Goal: Task Accomplishment & Management: Manage account settings

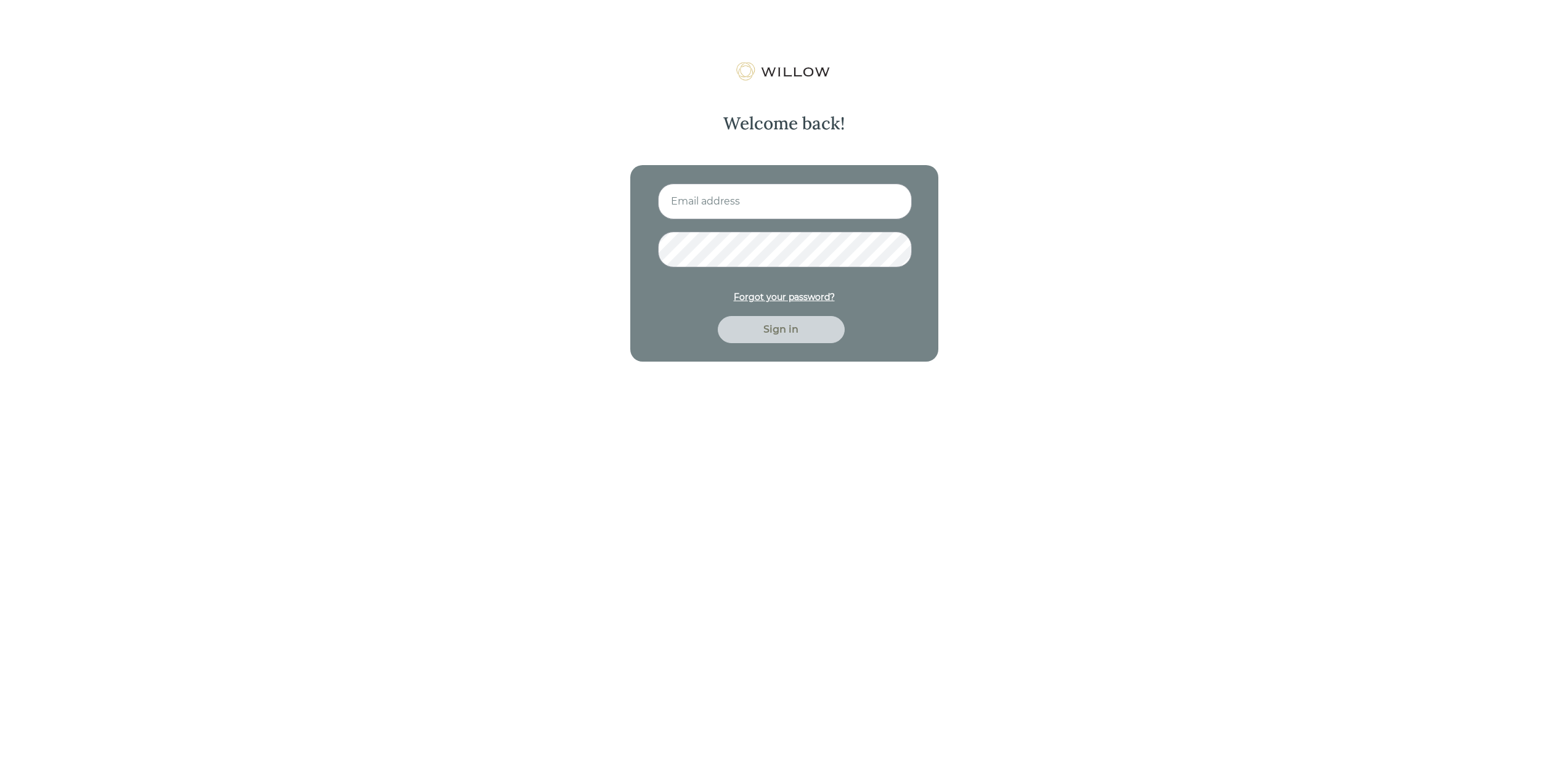
type input "[EMAIL_ADDRESS][DOMAIN_NAME]"
click at [783, 329] on div "Sign in" at bounding box center [781, 329] width 99 height 15
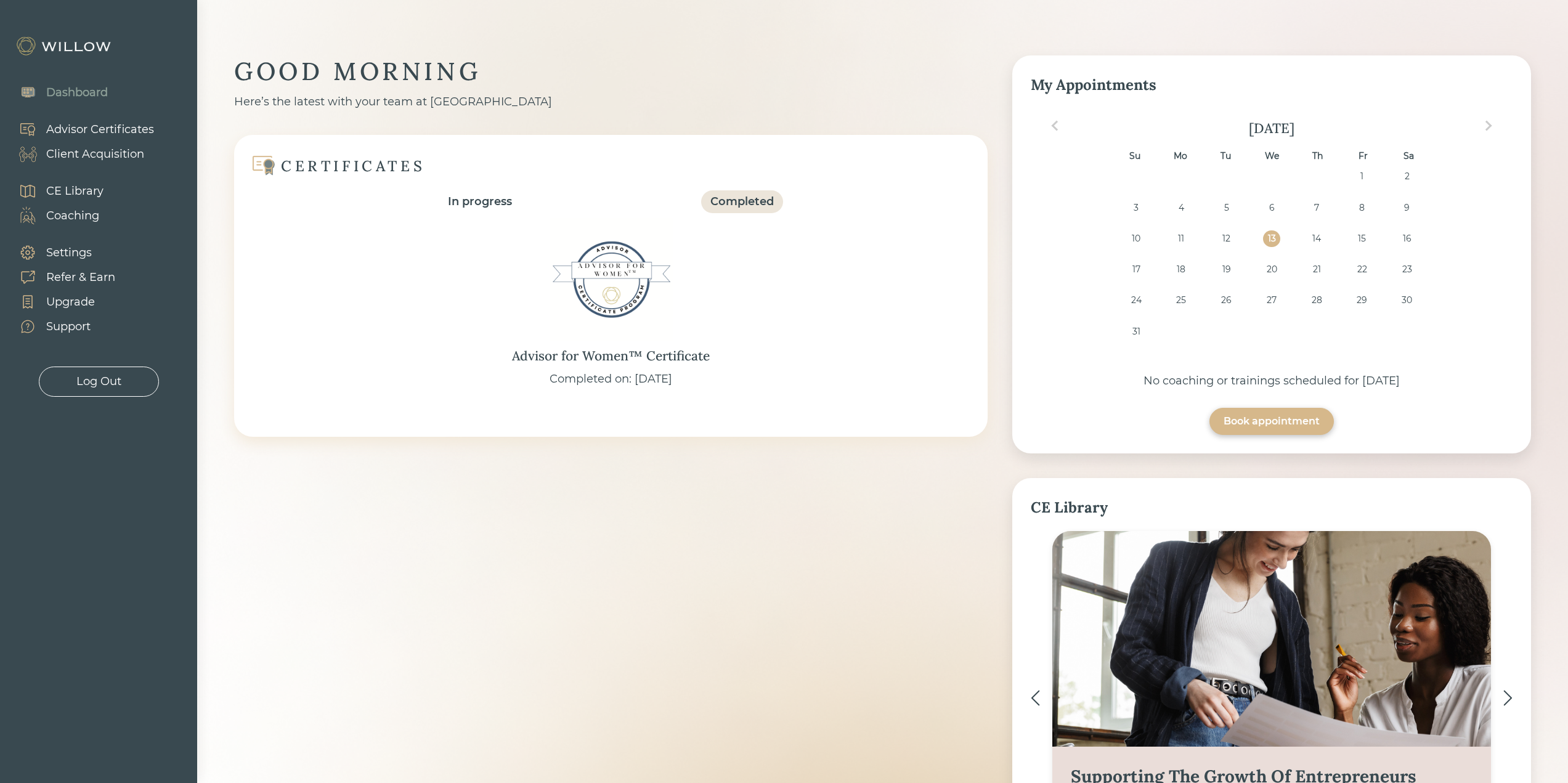
click at [119, 151] on div "Client Acquisition" at bounding box center [95, 154] width 98 height 17
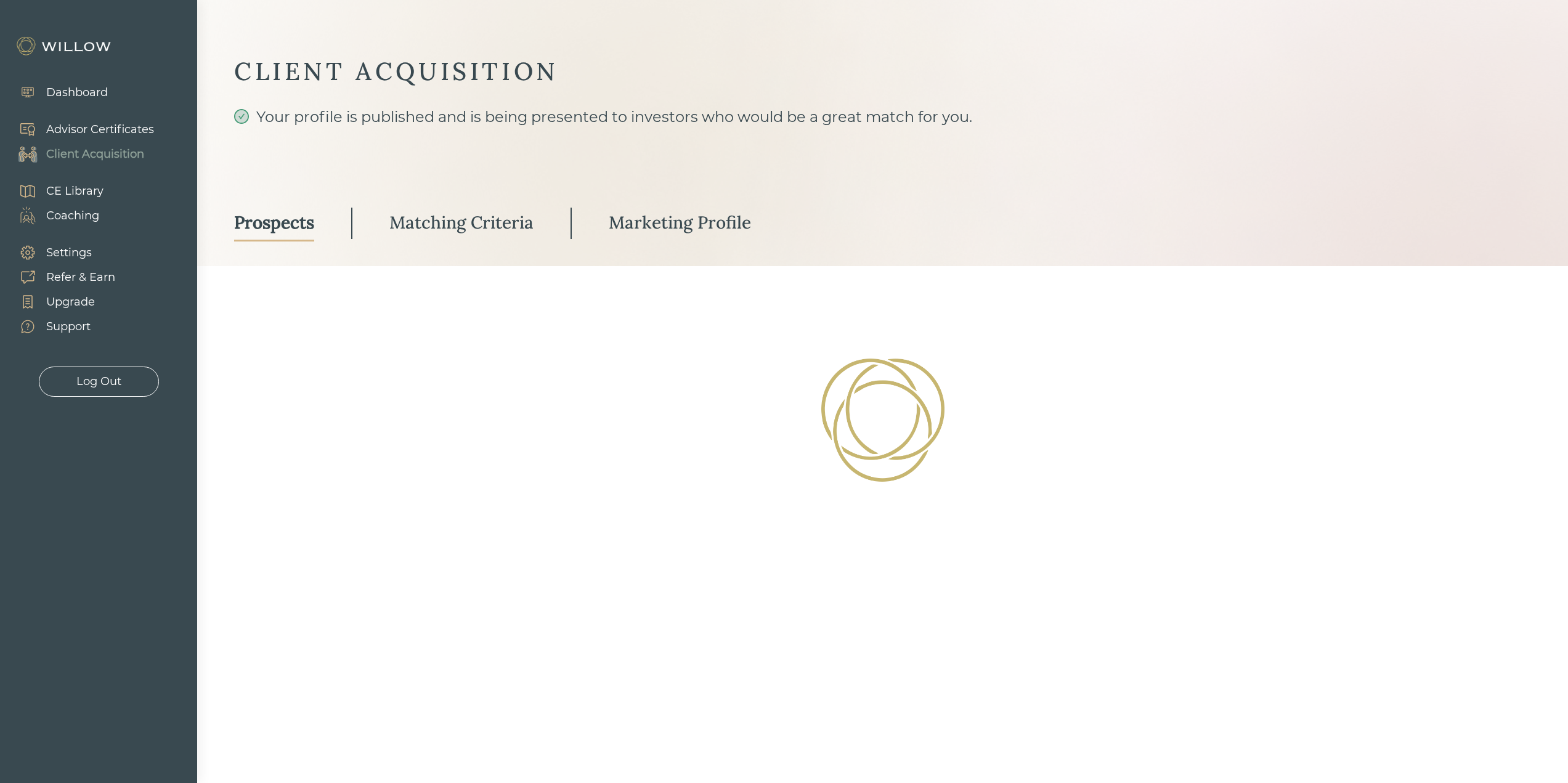
select select "3"
select select "2"
select select "10"
select select "2"
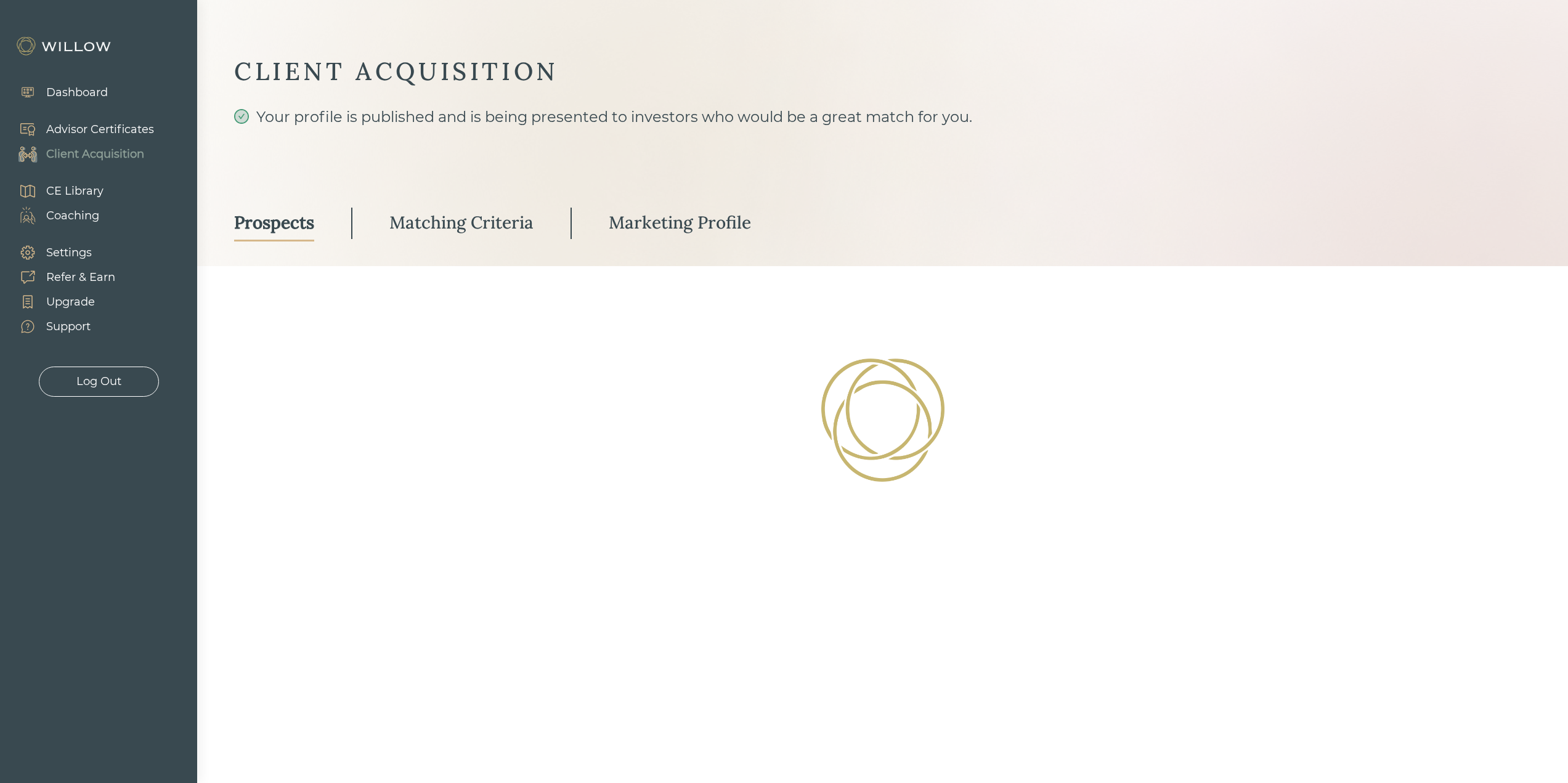
select select "2"
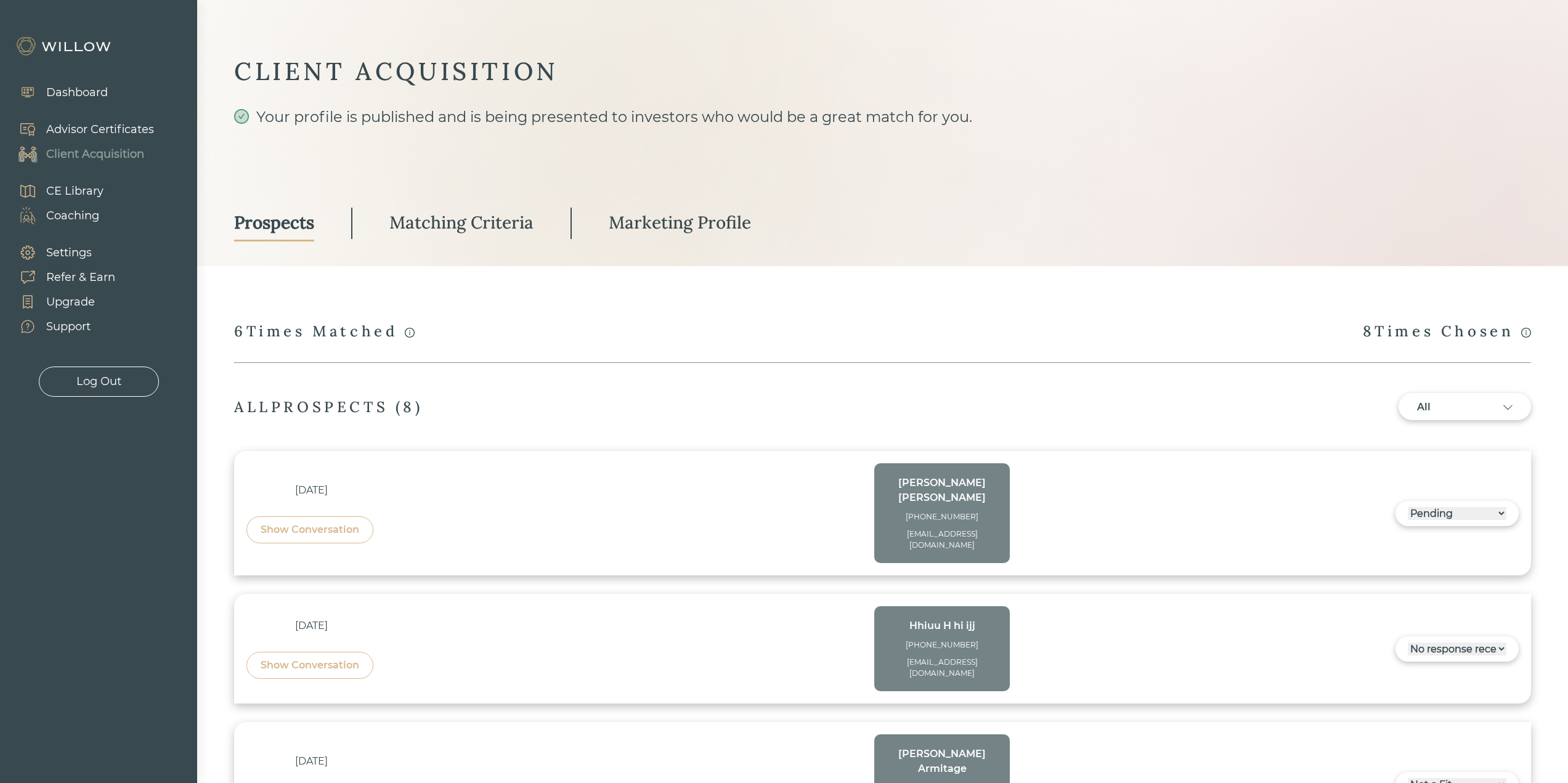
click at [1501, 507] on select "------ Not ready to move forward No response received Pending Matched Not a Fit" at bounding box center [1457, 514] width 99 height 13
click at [1501, 507] on select "------ Not ready to move forward No response received Pending Matched Not a Fit" at bounding box center [1457, 514] width 99 height 13
